Goal: Task Accomplishment & Management: Manage account settings

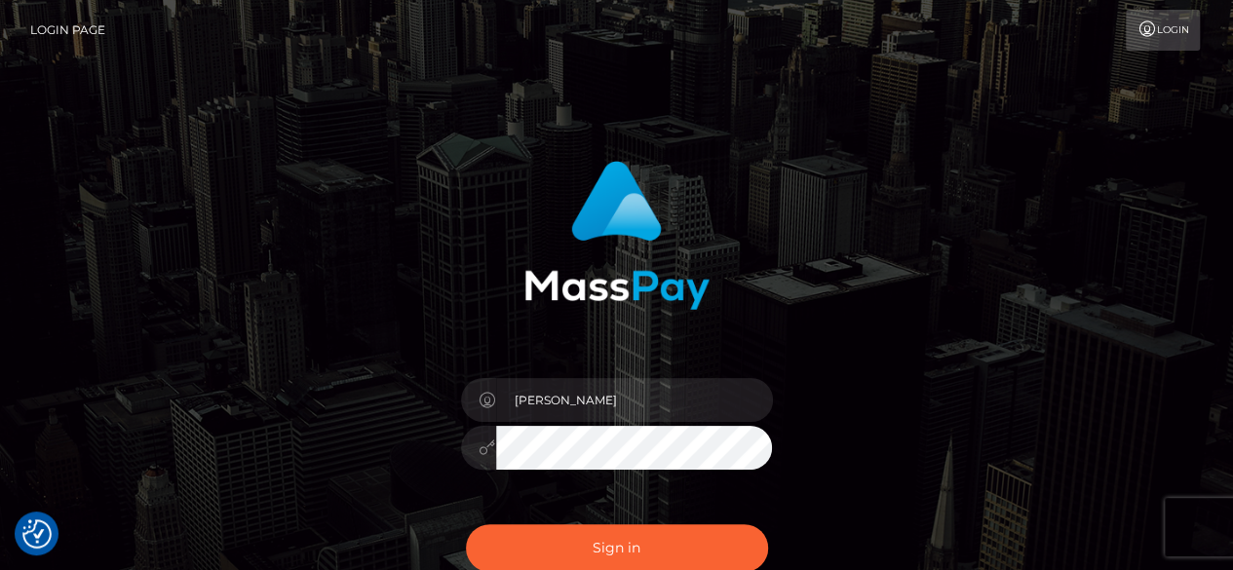
type input "[PERSON_NAME]"
click at [466, 524] on button "Sign in" at bounding box center [617, 548] width 302 height 48
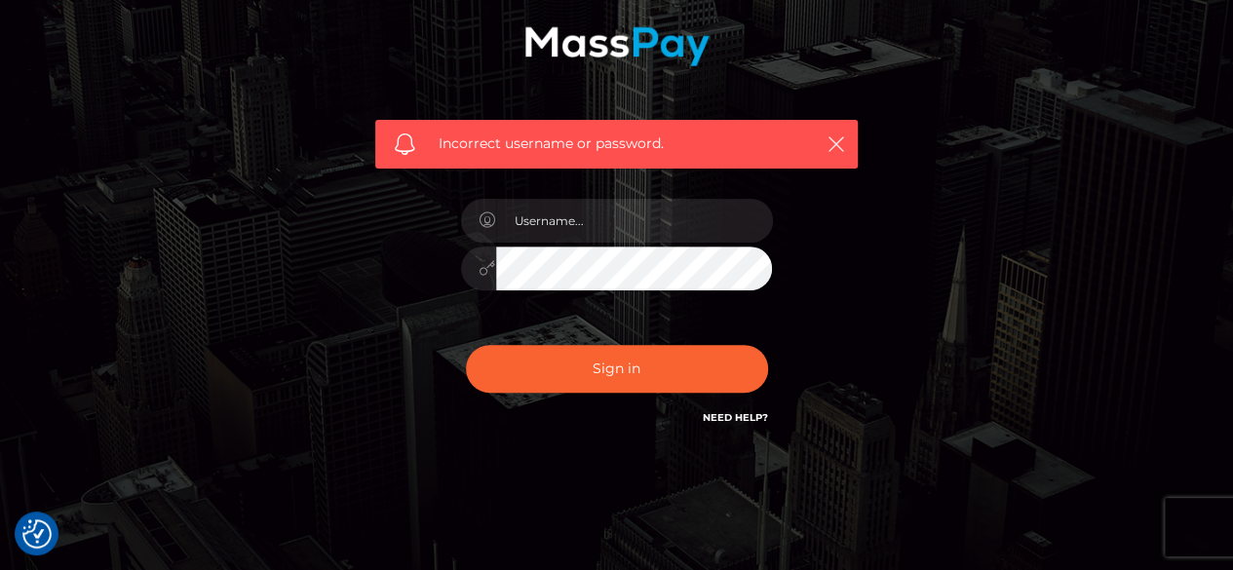
scroll to position [282, 0]
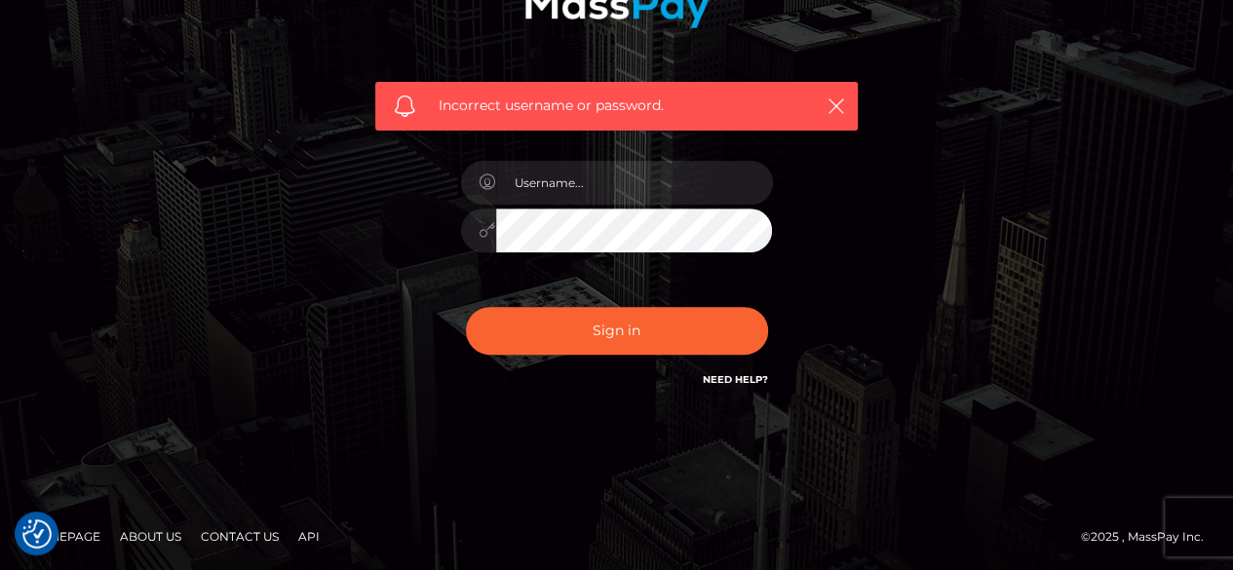
click at [750, 379] on link "Need Help?" at bounding box center [734, 379] width 65 height 13
click at [1003, 270] on div "Incorrect username or password." at bounding box center [616, 145] width 1111 height 560
